Goal: Navigation & Orientation: Find specific page/section

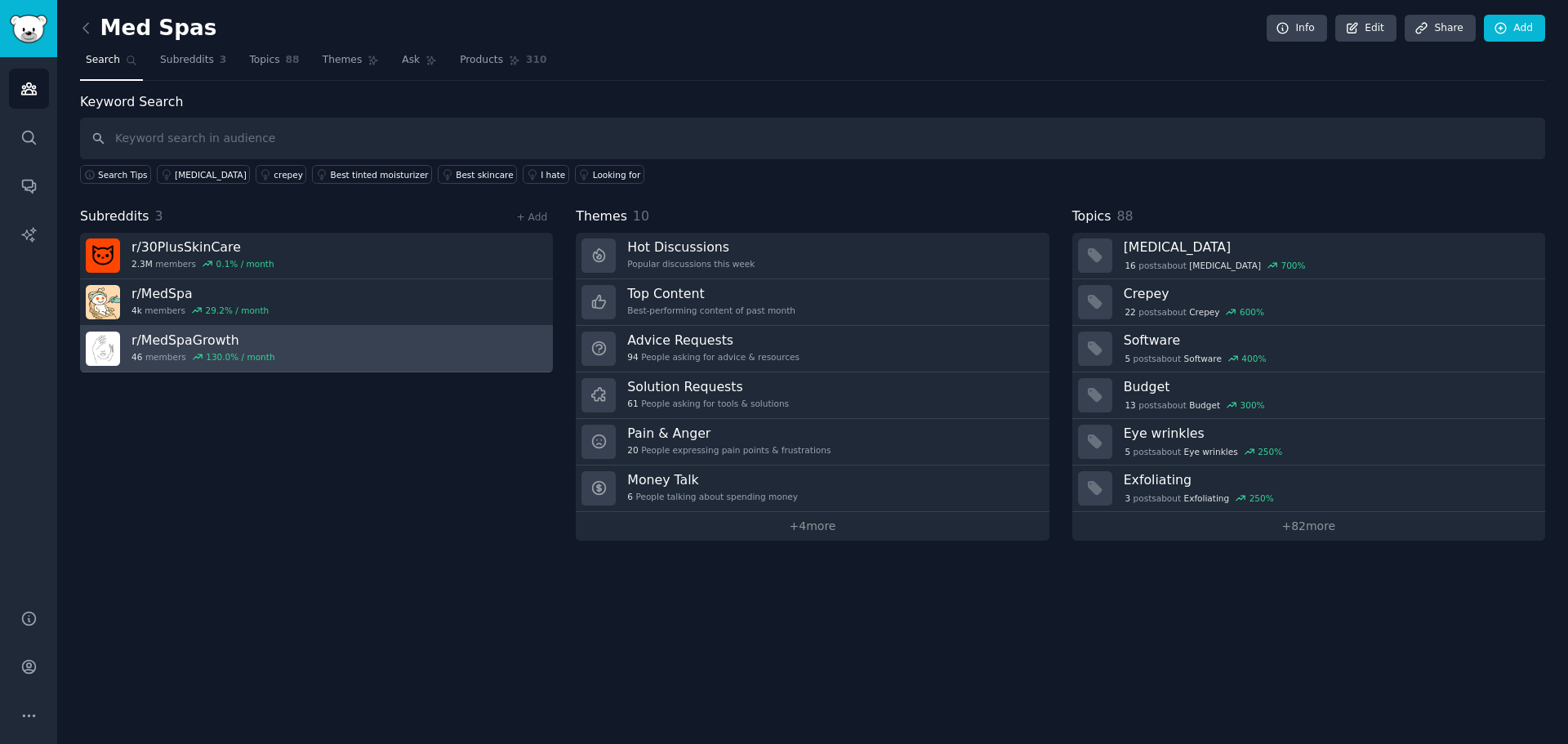
click at [384, 351] on link "r/ MedSpaGrowth 46 members 130.0 % / month" at bounding box center [317, 349] width 473 height 46
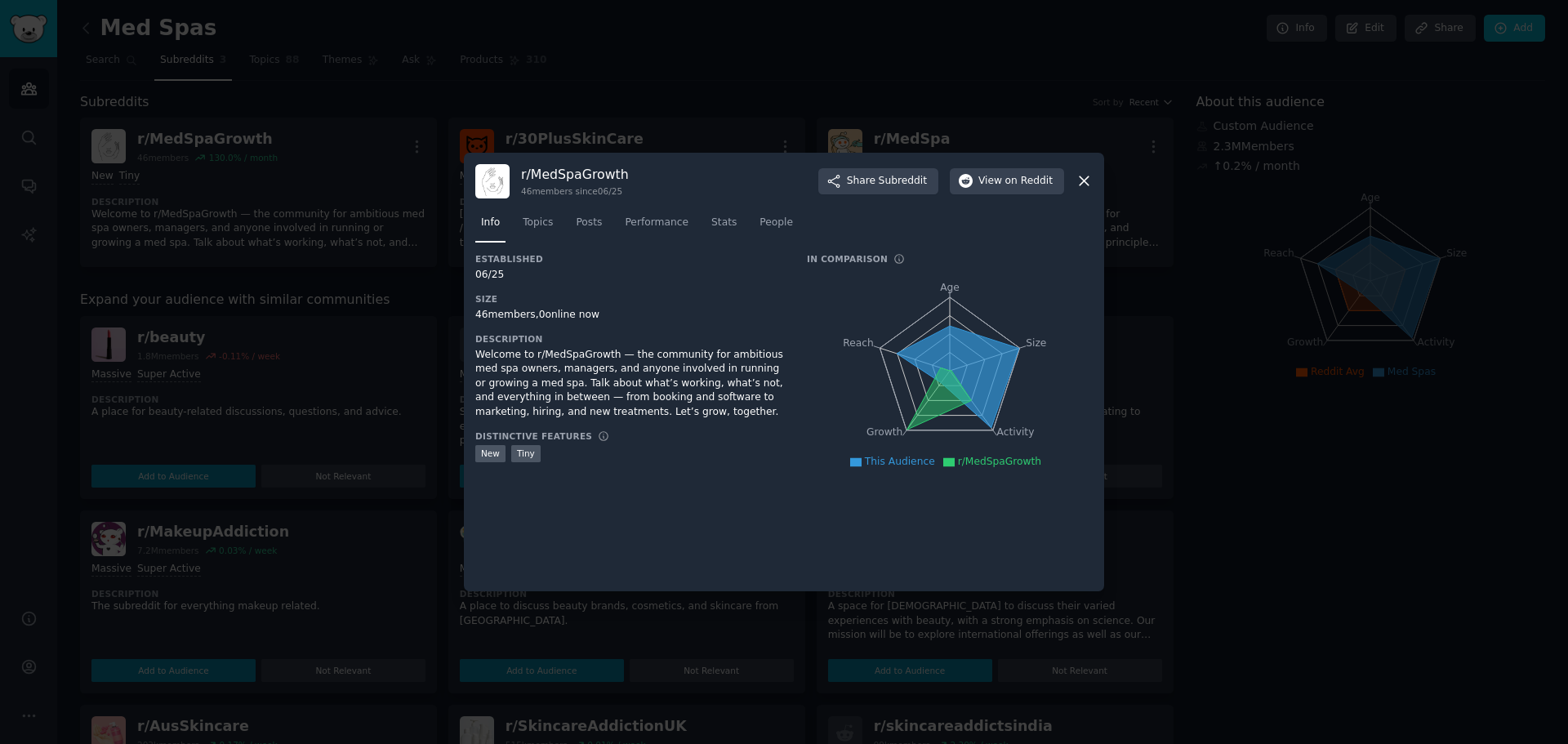
click at [1086, 182] on icon at bounding box center [1084, 181] width 17 height 17
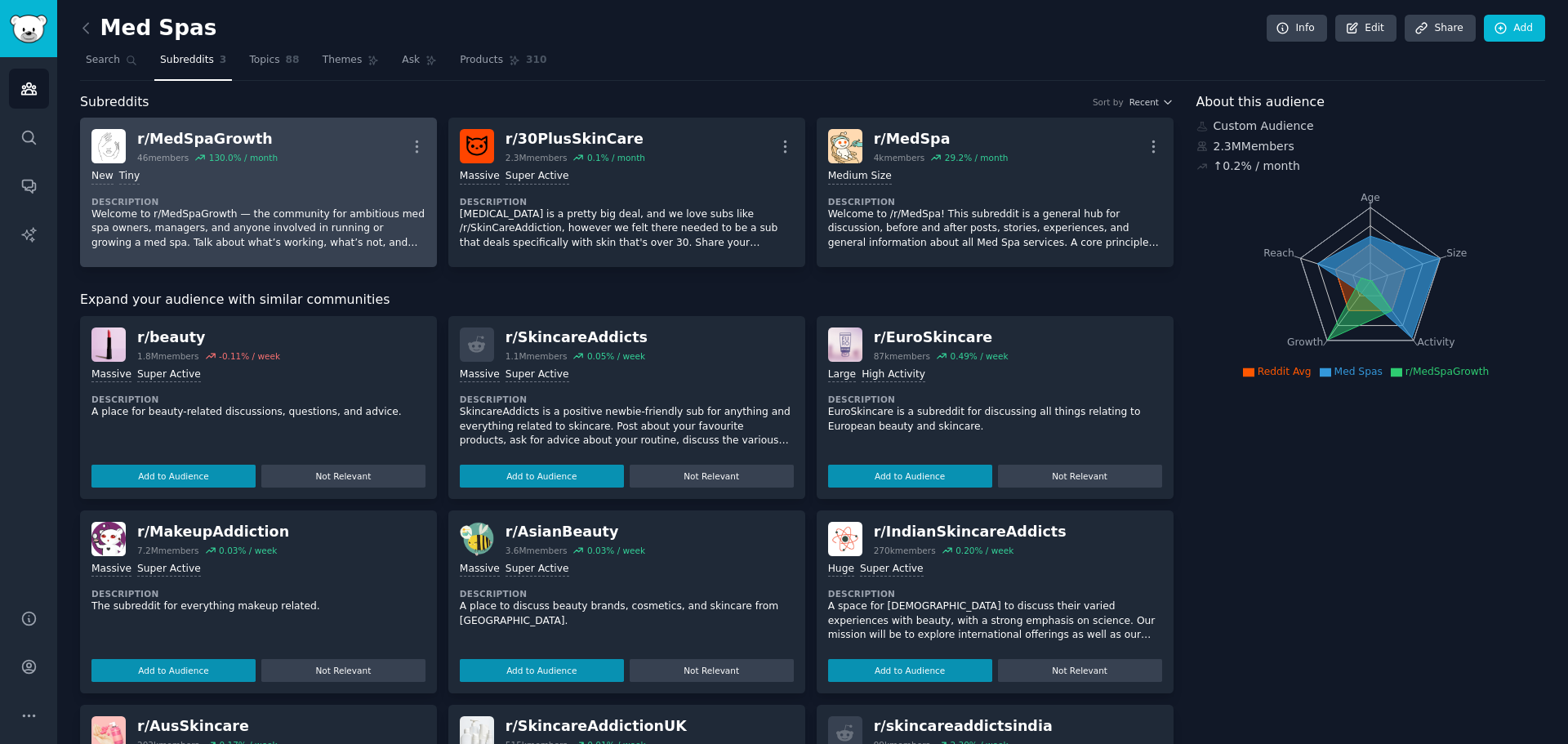
click at [306, 162] on div "r/ MedSpaGrowth 46 members 130.0 % / month More" at bounding box center [258, 145] width 334 height 34
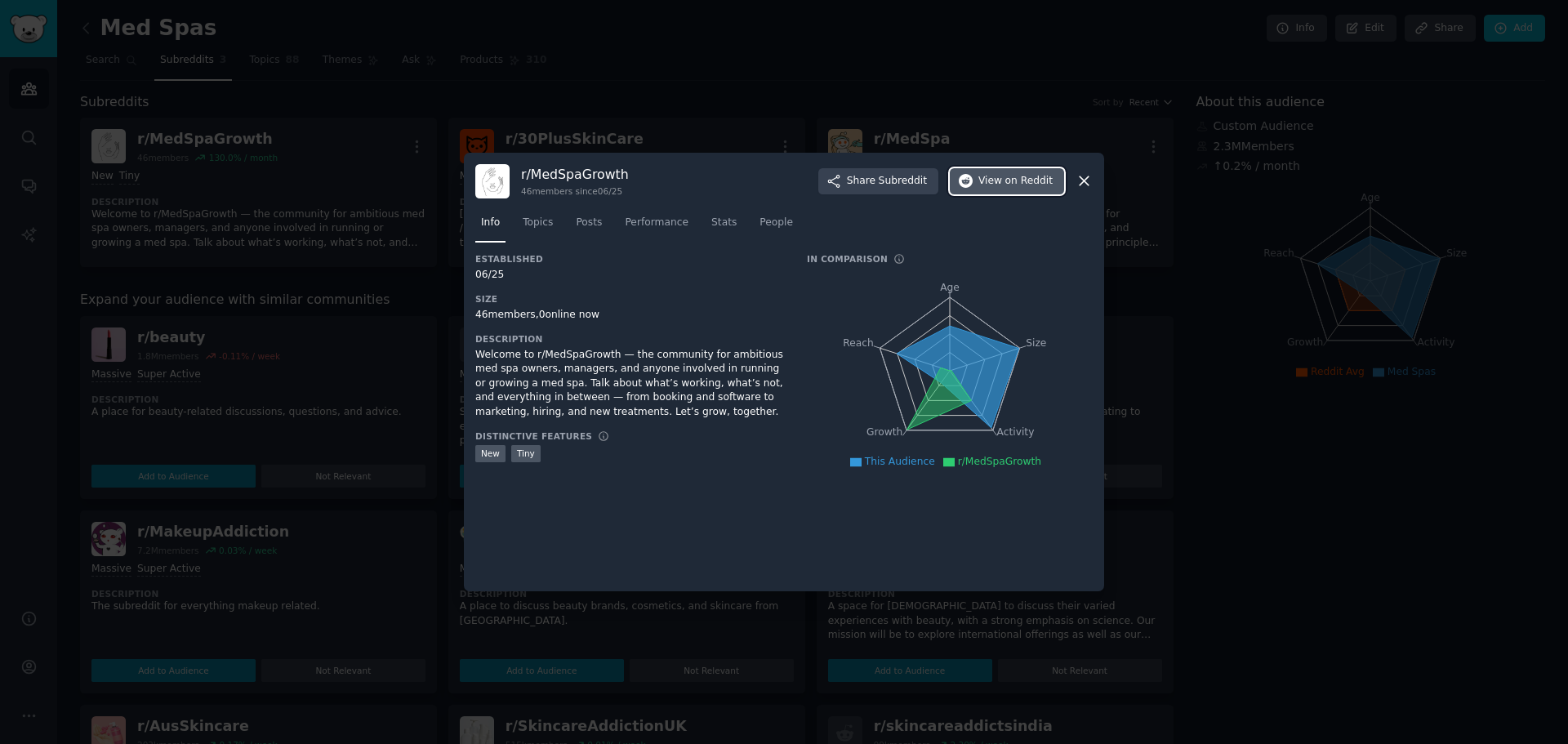
click at [1013, 184] on span "on Reddit" at bounding box center [1029, 181] width 47 height 15
